Goal: Information Seeking & Learning: Learn about a topic

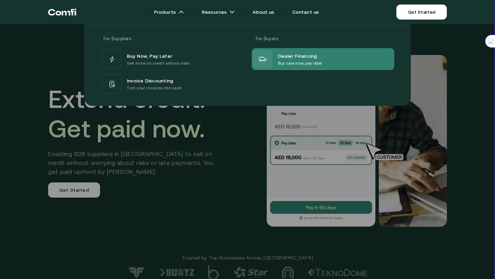
click at [294, 63] on p "Buy cars now, pay later" at bounding box center [300, 63] width 44 height 7
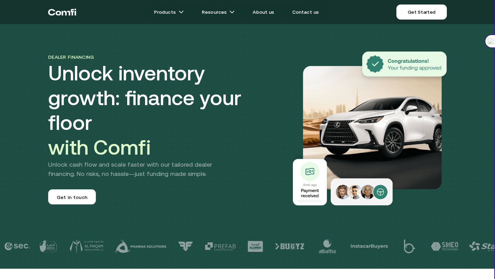
click at [63, 14] on icon "Return to the top of the Comfi home page" at bounding box center [62, 12] width 28 height 21
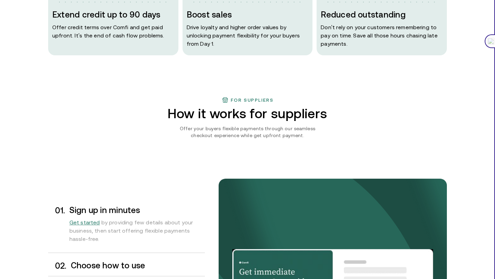
scroll to position [451, 0]
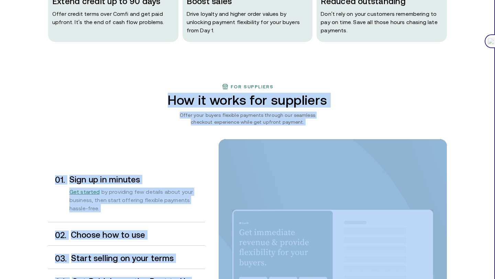
drag, startPoint x: 182, startPoint y: 102, endPoint x: 326, endPoint y: 131, distance: 146.4
click at [326, 131] on div "For suppliers How it works for suppliers Offer your buyers flexible payments th…" at bounding box center [247, 225] width 413 height 284
click at [326, 121] on div "For suppliers How it works for suppliers Offer your buyers flexible payments th…" at bounding box center [247, 225] width 413 height 284
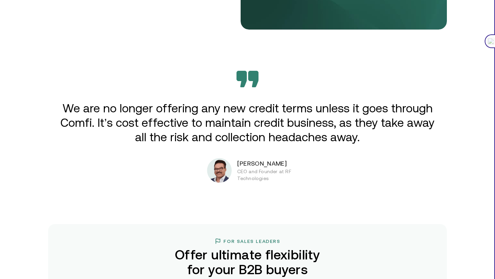
scroll to position [1107, 0]
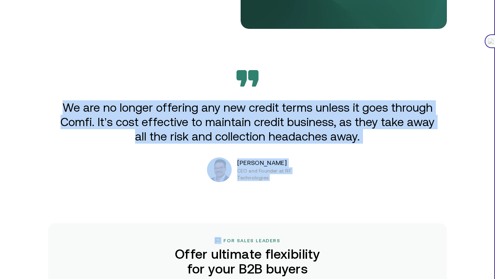
drag, startPoint x: 19, startPoint y: 99, endPoint x: 339, endPoint y: 209, distance: 338.3
click at [339, 210] on div "Extend credit. Get paid now. Enabling B2B suppliers in [GEOGRAPHIC_DATA] to sel…" at bounding box center [247, 159] width 495 height 2533
click at [339, 209] on div "Extend credit. Get paid now. Enabling B2B suppliers in [GEOGRAPHIC_DATA] to sel…" at bounding box center [247, 159] width 495 height 2533
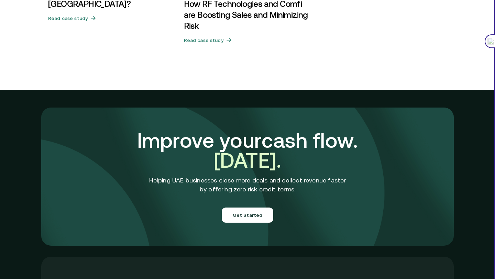
scroll to position [2445, 0]
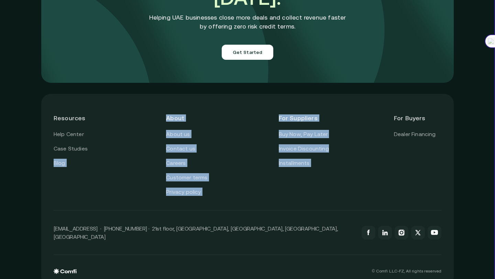
drag, startPoint x: 440, startPoint y: 101, endPoint x: 34, endPoint y: 140, distance: 407.7
click at [34, 140] on div "Resources Help Center Case Studies Blog About About us Contact us Careers Custo…" at bounding box center [247, 190] width 495 height 204
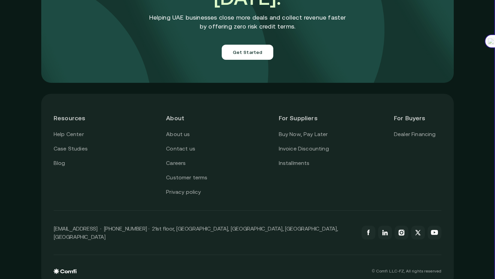
click at [39, 95] on div "Resources Help Center Case Studies Blog About About us Contact us Careers Custo…" at bounding box center [247, 190] width 495 height 204
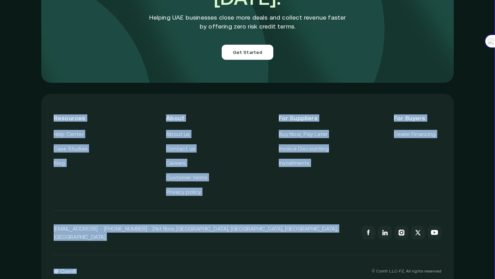
drag, startPoint x: 33, startPoint y: 95, endPoint x: 360, endPoint y: 208, distance: 346.2
click at [361, 209] on div "Resources Help Center Case Studies Blog About About us Contact us Careers Custo…" at bounding box center [247, 190] width 495 height 204
click at [408, 179] on div "For Buyers Dealer Financing" at bounding box center [417, 151] width 47 height 90
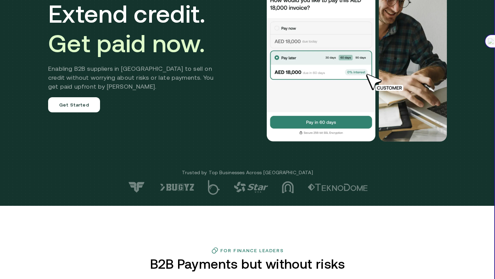
scroll to position [0, 0]
